Goal: Task Accomplishment & Management: Use online tool/utility

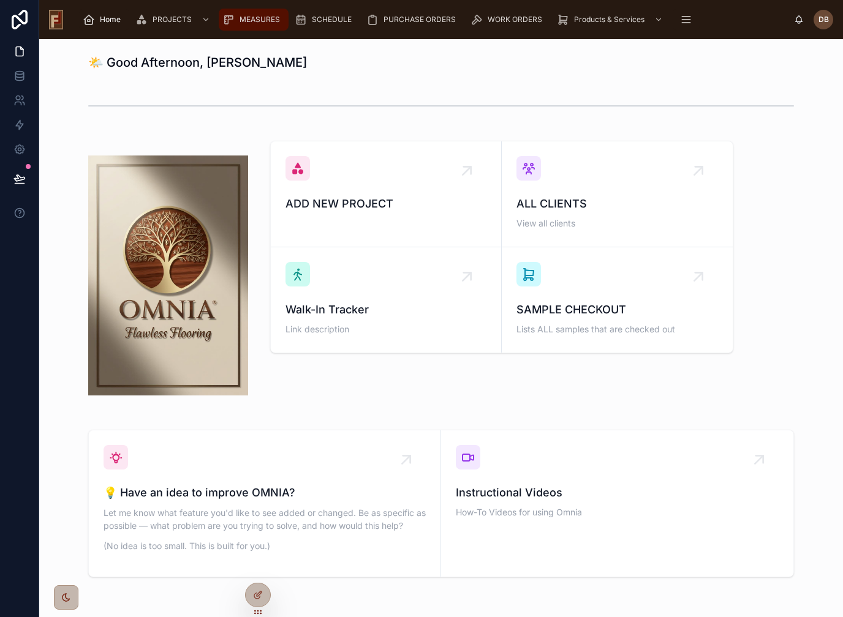
click at [257, 23] on span "MEASURES" at bounding box center [259, 20] width 40 height 10
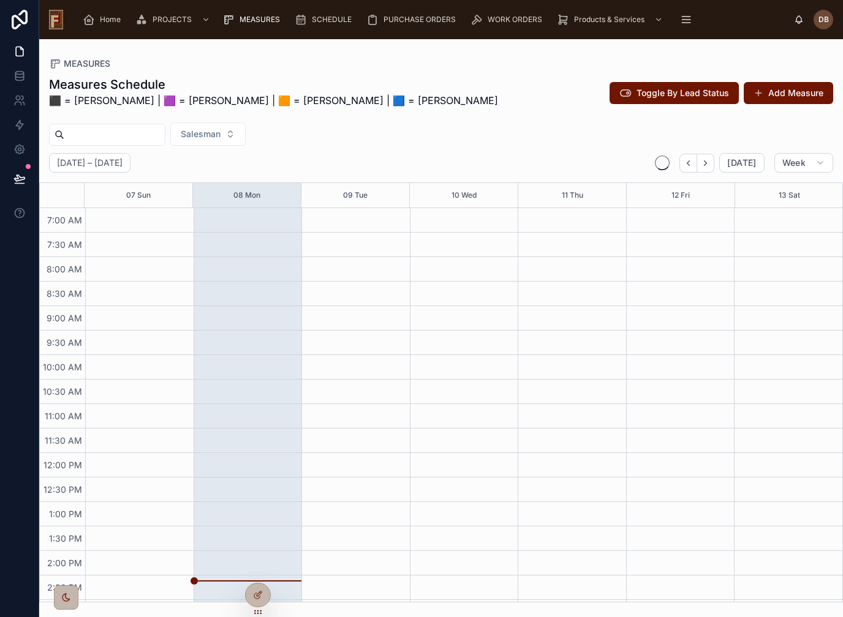
scroll to position [179, 0]
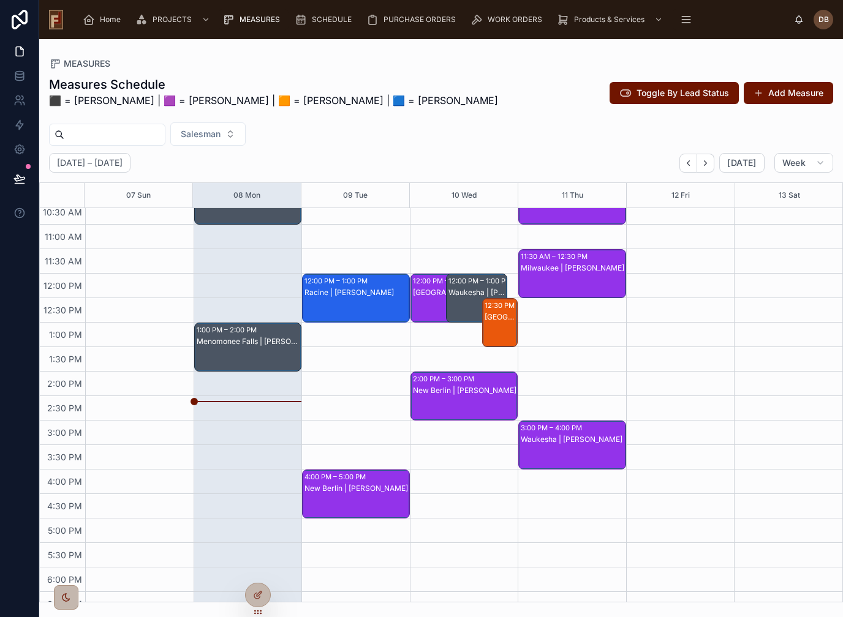
click at [271, 350] on div "Menomonee Falls | [PERSON_NAME]" at bounding box center [249, 359] width 104 height 47
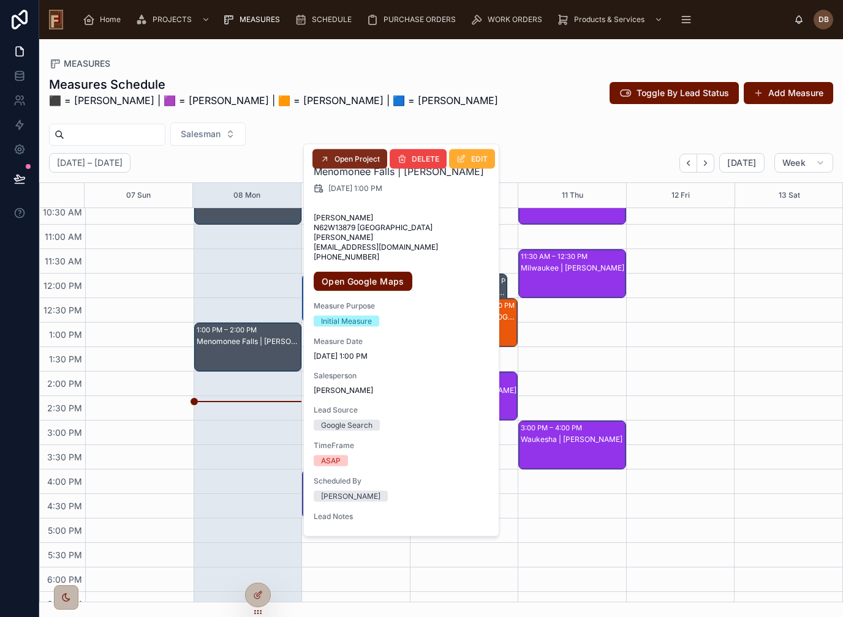
click at [367, 160] on span "Open Project" at bounding box center [356, 159] width 45 height 10
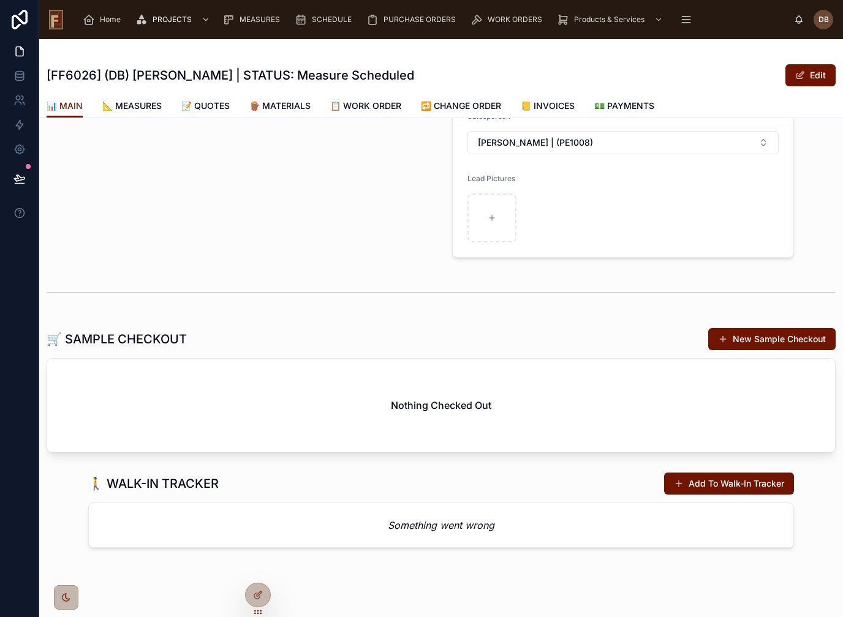
scroll to position [393, 0]
click at [486, 221] on div at bounding box center [491, 218] width 49 height 49
type input "**********"
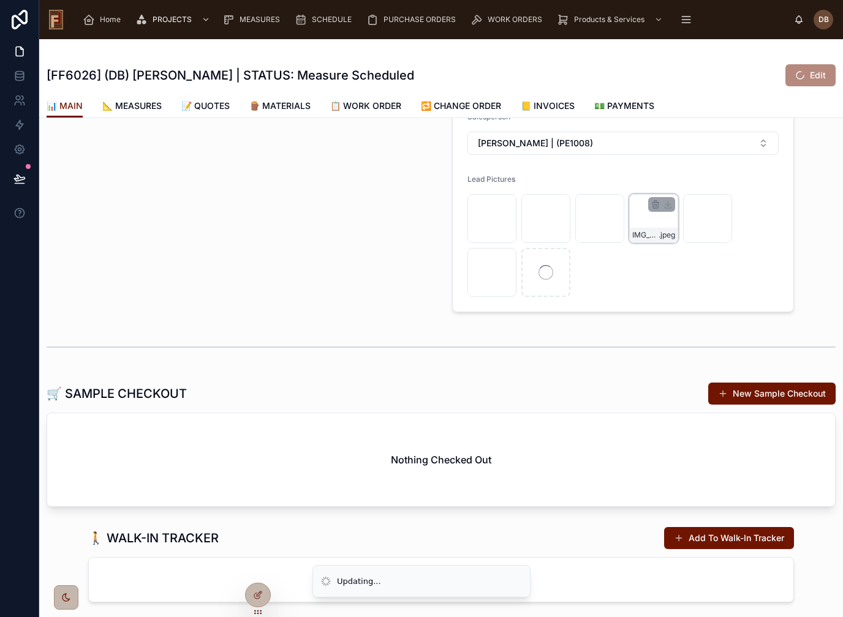
click at [643, 221] on div "IMG_2326 .jpeg" at bounding box center [653, 218] width 49 height 49
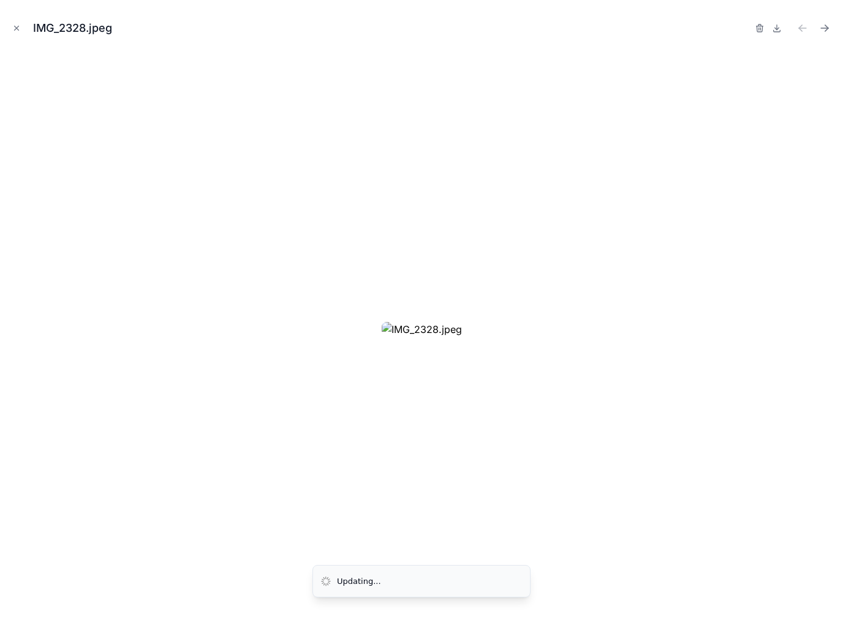
scroll to position [15, 0]
click at [14, 30] on icon "Close modal" at bounding box center [16, 28] width 9 height 9
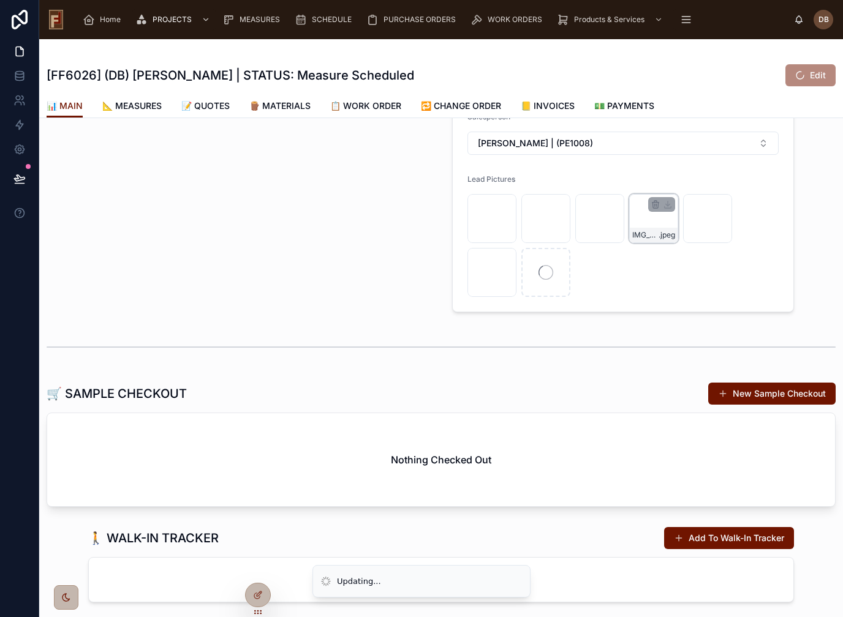
click at [640, 204] on div "IMG_2326 .jpeg" at bounding box center [653, 218] width 49 height 49
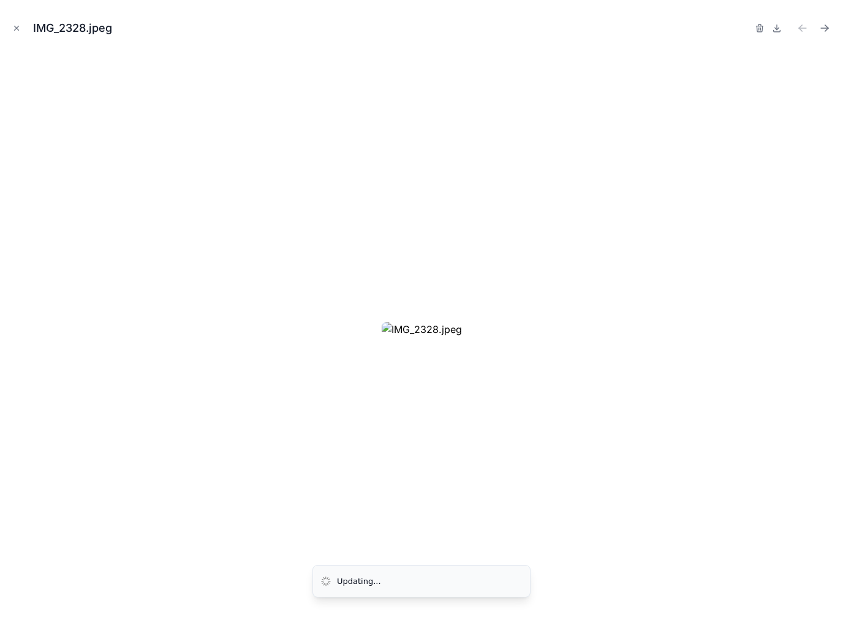
click at [18, 27] on icon "Close modal" at bounding box center [17, 28] width 4 height 4
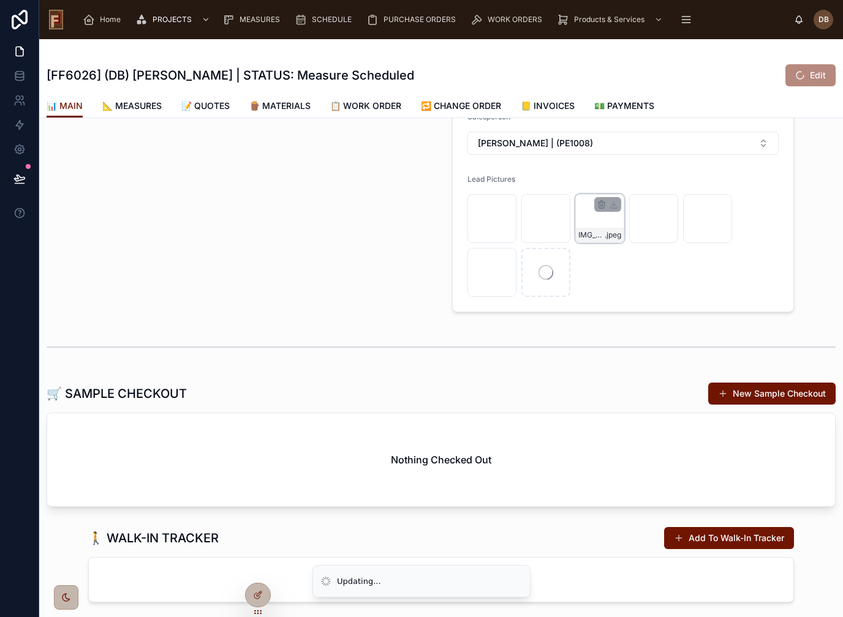
click at [590, 198] on div "IMG_2323 .jpeg" at bounding box center [599, 218] width 49 height 49
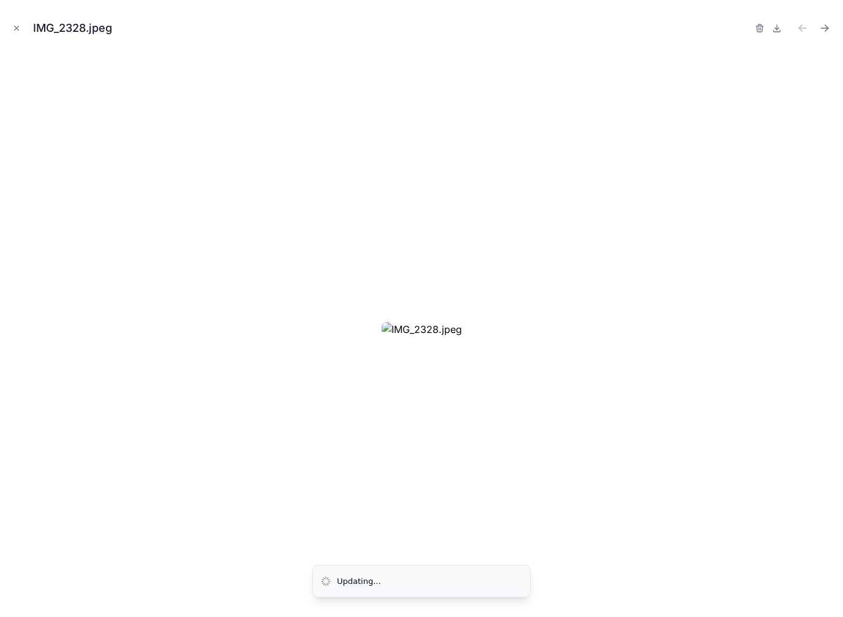
click at [15, 25] on icon "Close modal" at bounding box center [16, 28] width 9 height 9
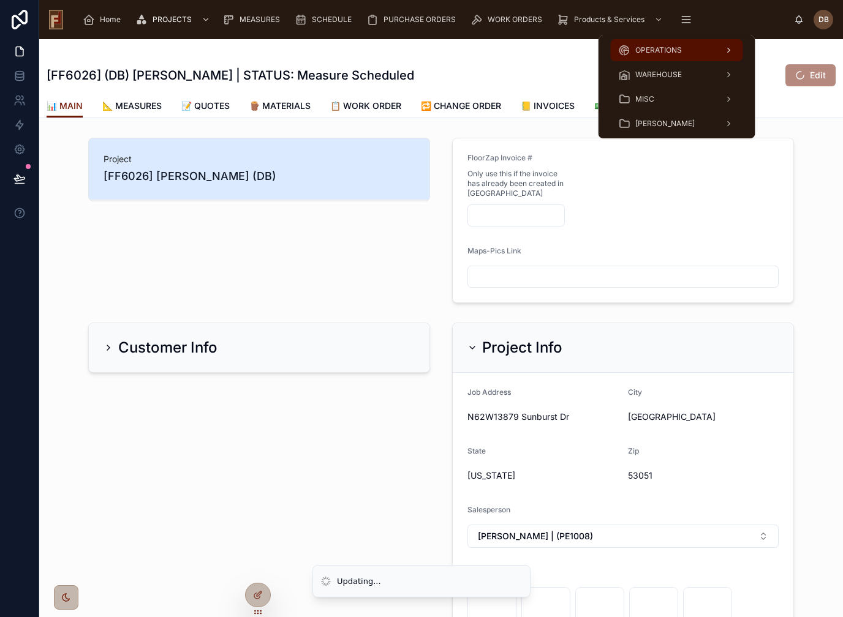
click at [666, 45] on span "OPERATIONS" at bounding box center [658, 50] width 47 height 10
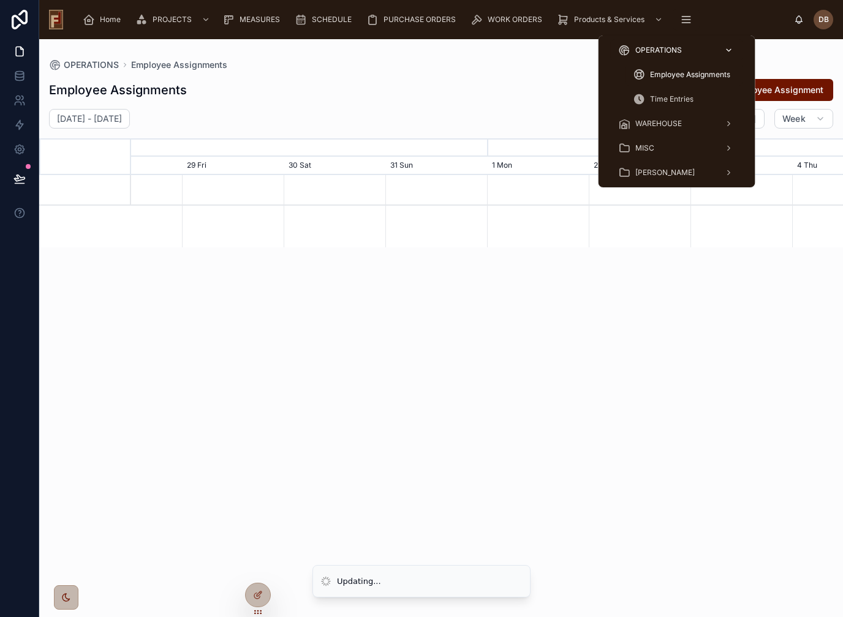
scroll to position [0, 1068]
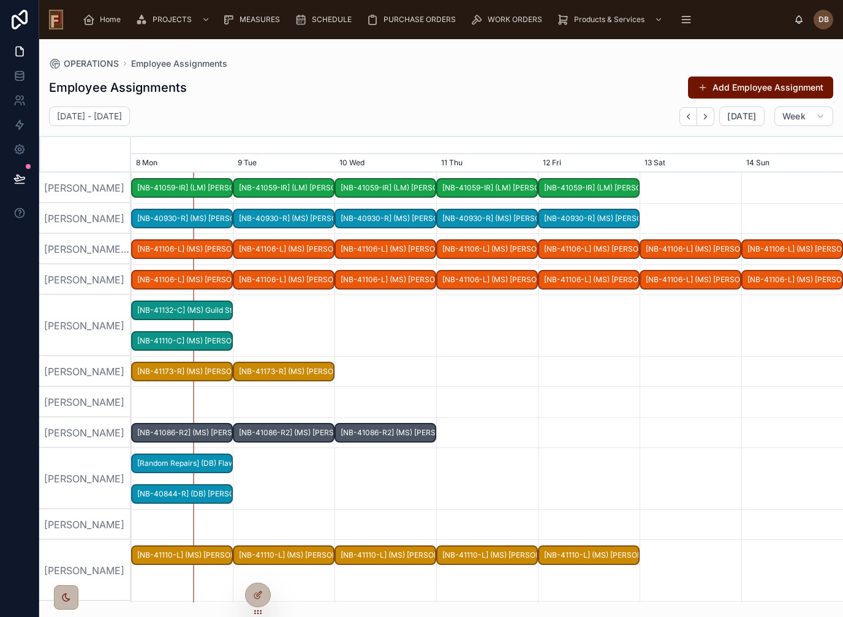
click at [80, 266] on div "[PERSON_NAME]" at bounding box center [85, 280] width 92 height 31
click at [80, 214] on div "[PERSON_NAME]" at bounding box center [85, 218] width 92 height 31
click at [91, 347] on div "[PERSON_NAME]" at bounding box center [85, 325] width 92 height 61
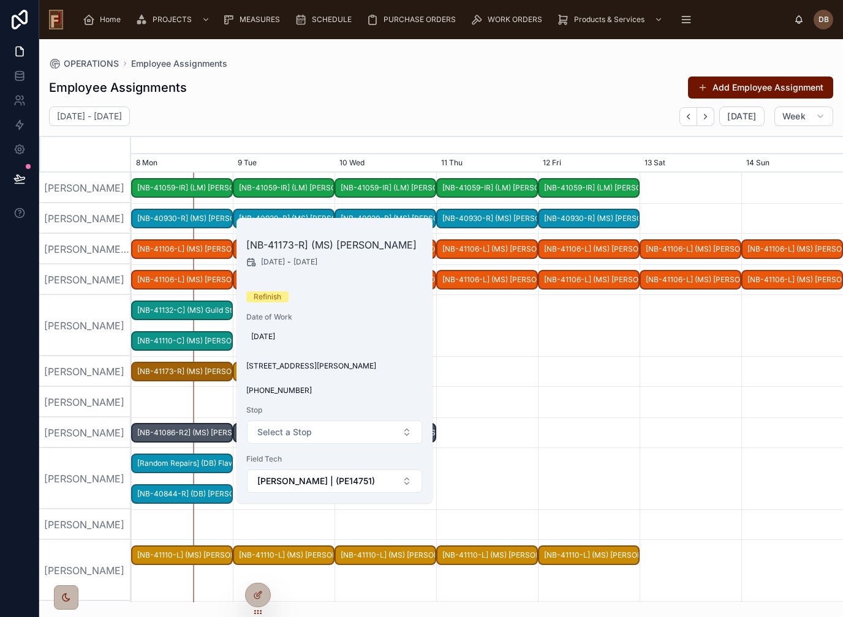
scroll to position [0, 1073]
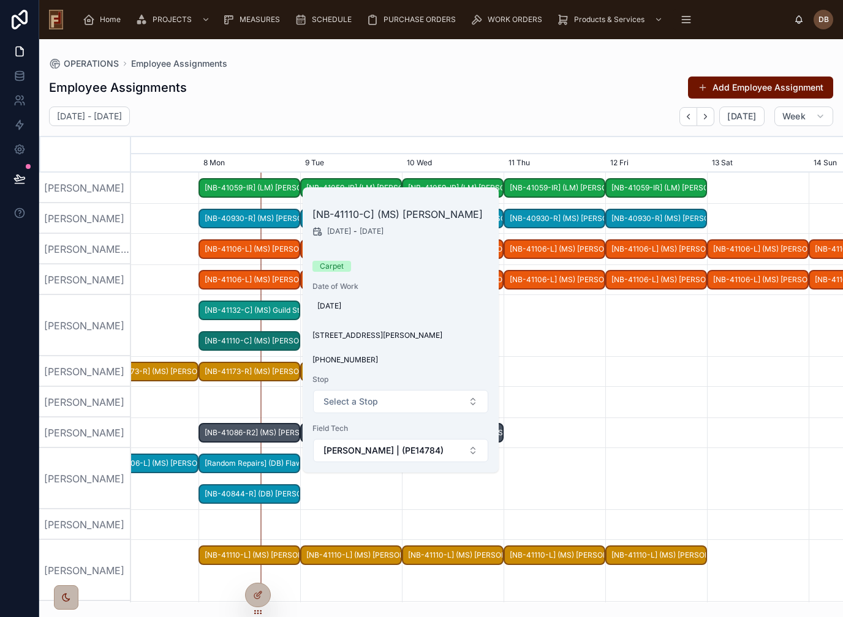
scroll to position [9, 0]
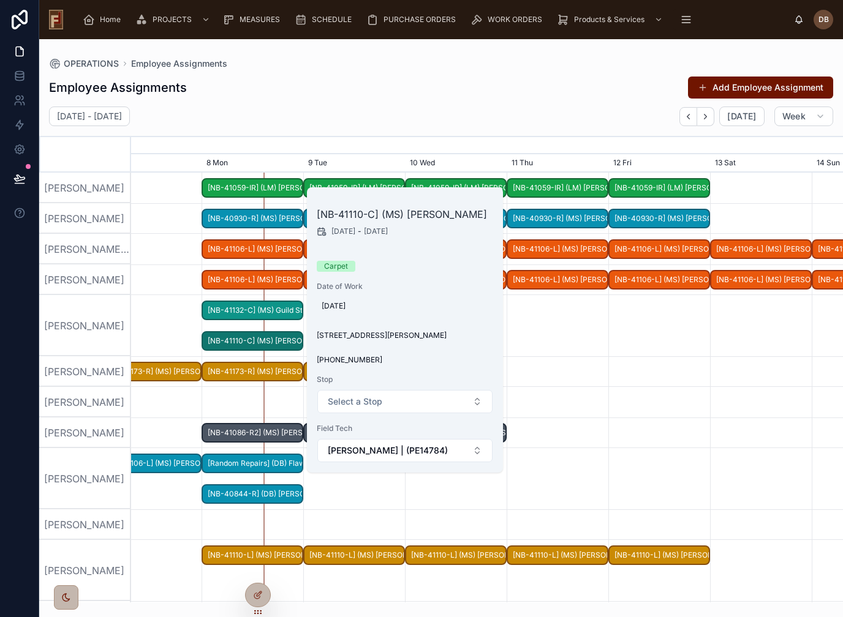
click at [83, 277] on div "[PERSON_NAME]" at bounding box center [85, 280] width 92 height 31
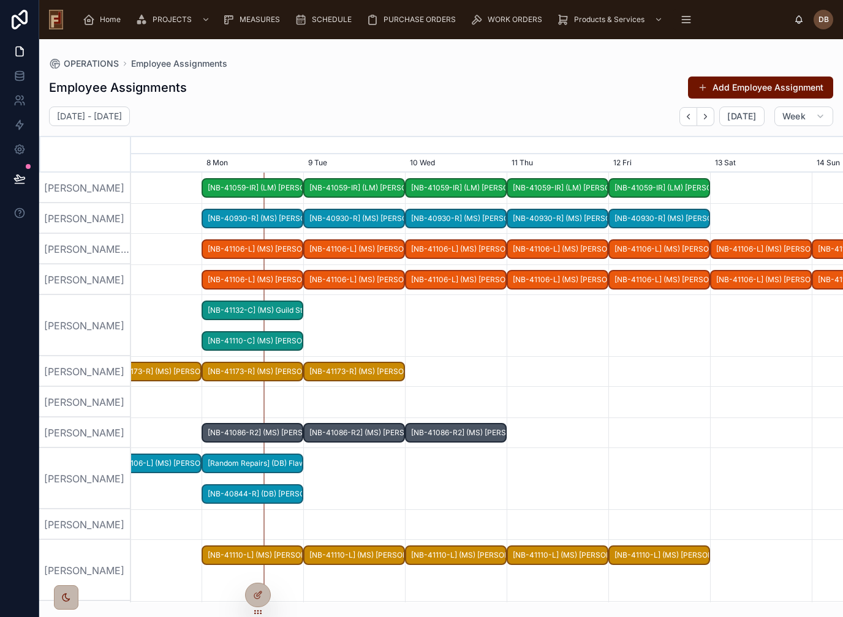
scroll to position [15, 0]
click at [66, 212] on div "[PERSON_NAME]" at bounding box center [85, 218] width 92 height 31
click at [171, 313] on div at bounding box center [486, 325] width 2847 height 61
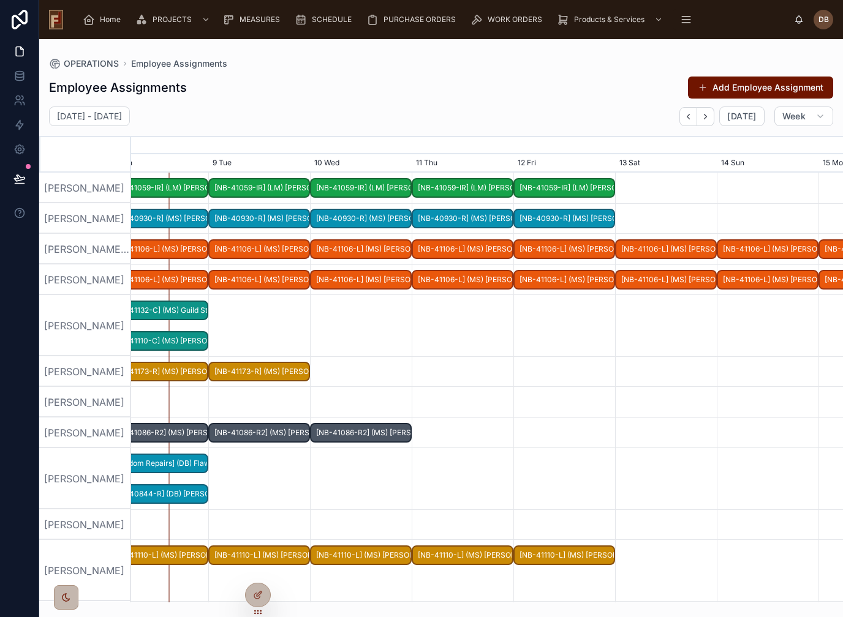
scroll to position [0, 0]
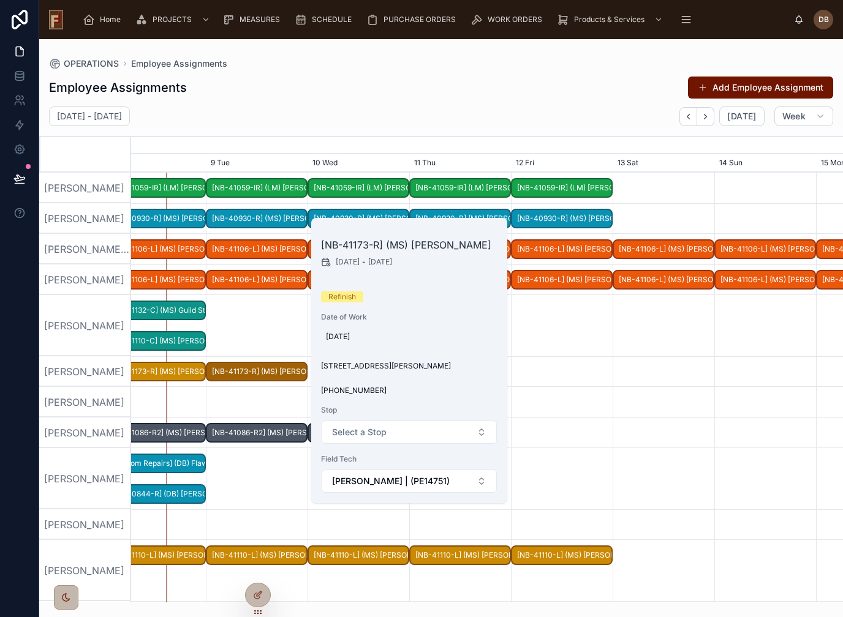
click at [560, 93] on div "Employee Assignments Add Employee Assignment" at bounding box center [441, 87] width 784 height 23
